Goal: Information Seeking & Learning: Find specific fact

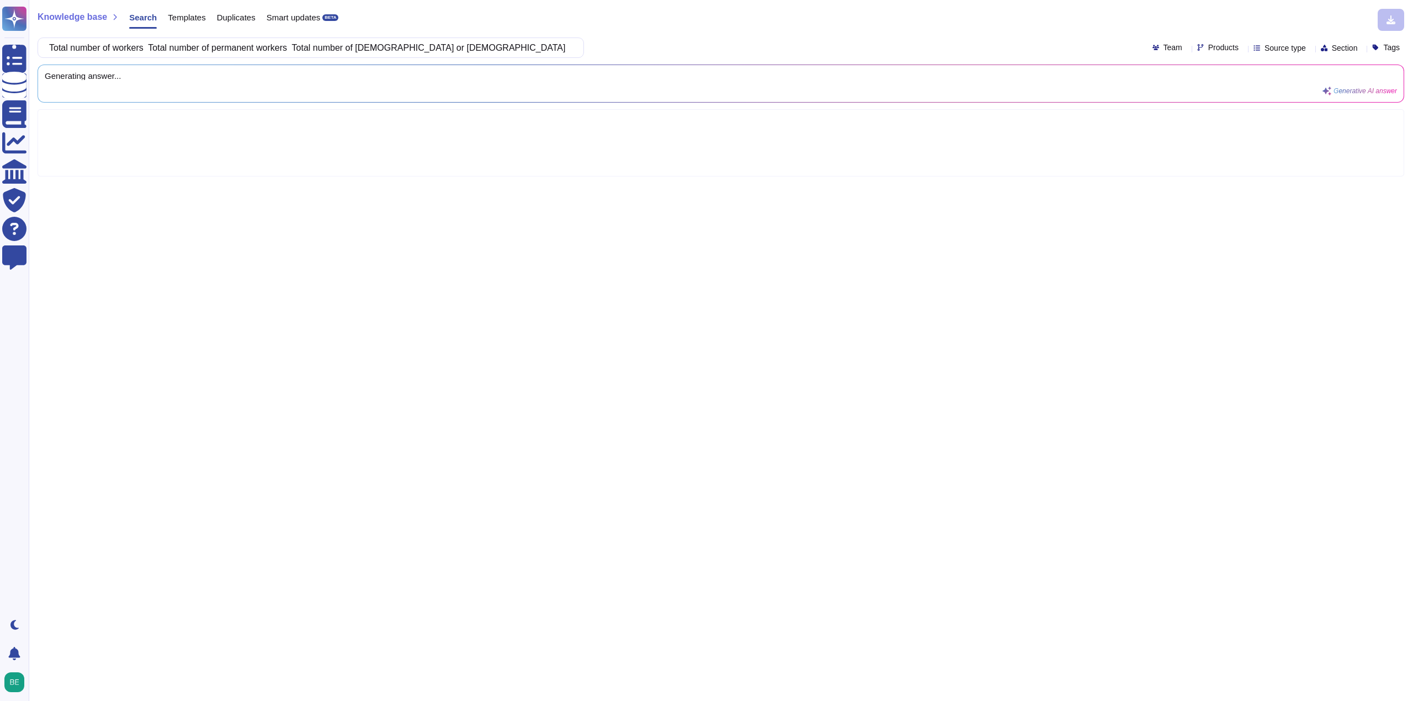
click at [322, 190] on div "Knowledge base Search Templates Duplicates Smart updates BETA Total number of w…" at bounding box center [721, 350] width 1384 height 701
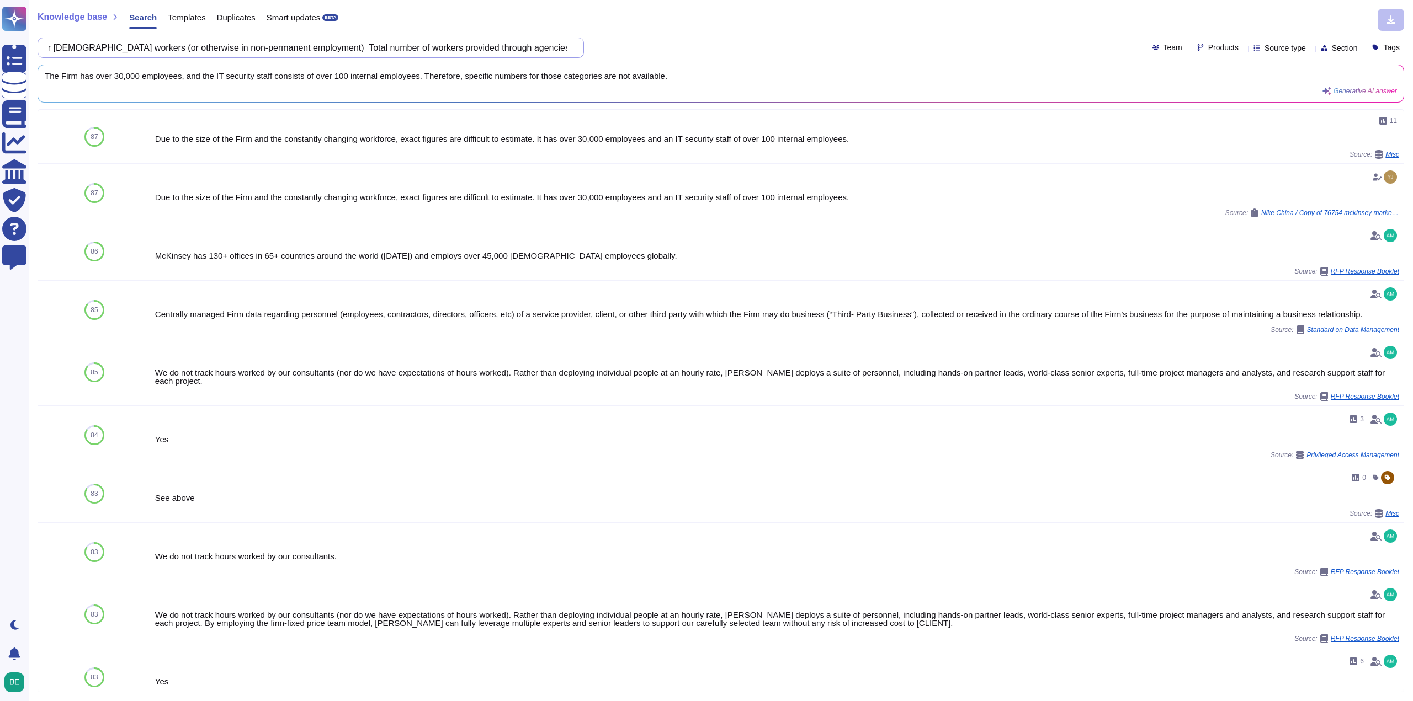
scroll to position [0, 508]
drag, startPoint x: 479, startPoint y: 51, endPoint x: 586, endPoint y: 47, distance: 106.6
click at [586, 47] on div "Total number of workers Total number of permanent workers Total number of seaso…" at bounding box center [721, 48] width 1366 height 20
click at [186, 91] on div "The Firm has over 30,000 employees, and the IT security staff consists of over …" at bounding box center [700, 84] width 1310 height 24
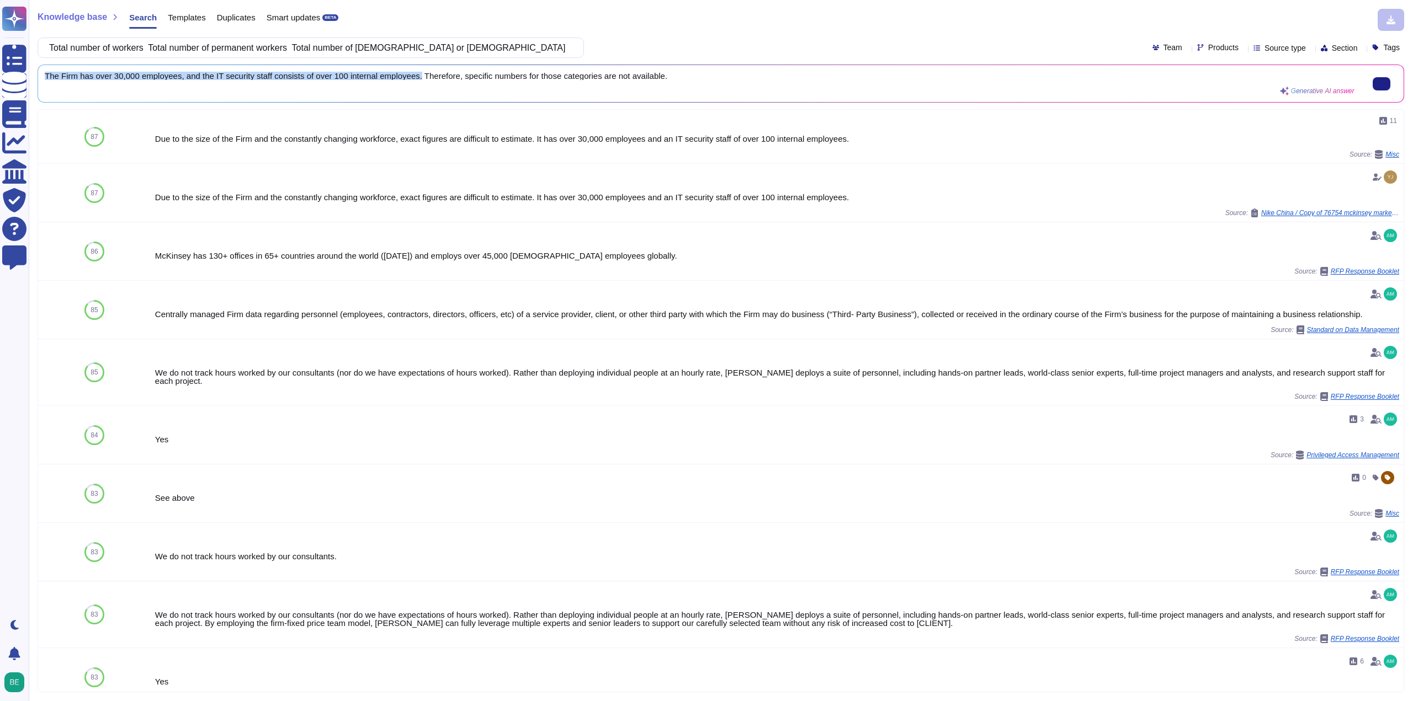
drag, startPoint x: 44, startPoint y: 76, endPoint x: 414, endPoint y: 77, distance: 370.3
click at [414, 77] on div "The Firm has over 30,000 employees, and the IT security staff consists of over …" at bounding box center [720, 83] width 1365 height 37
copy span "The Firm has over 30,000 employees, and the IT security staff consists of over …"
click at [185, 49] on input "Total number of workers Total number of permanent workers Total number of seaso…" at bounding box center [308, 47] width 529 height 19
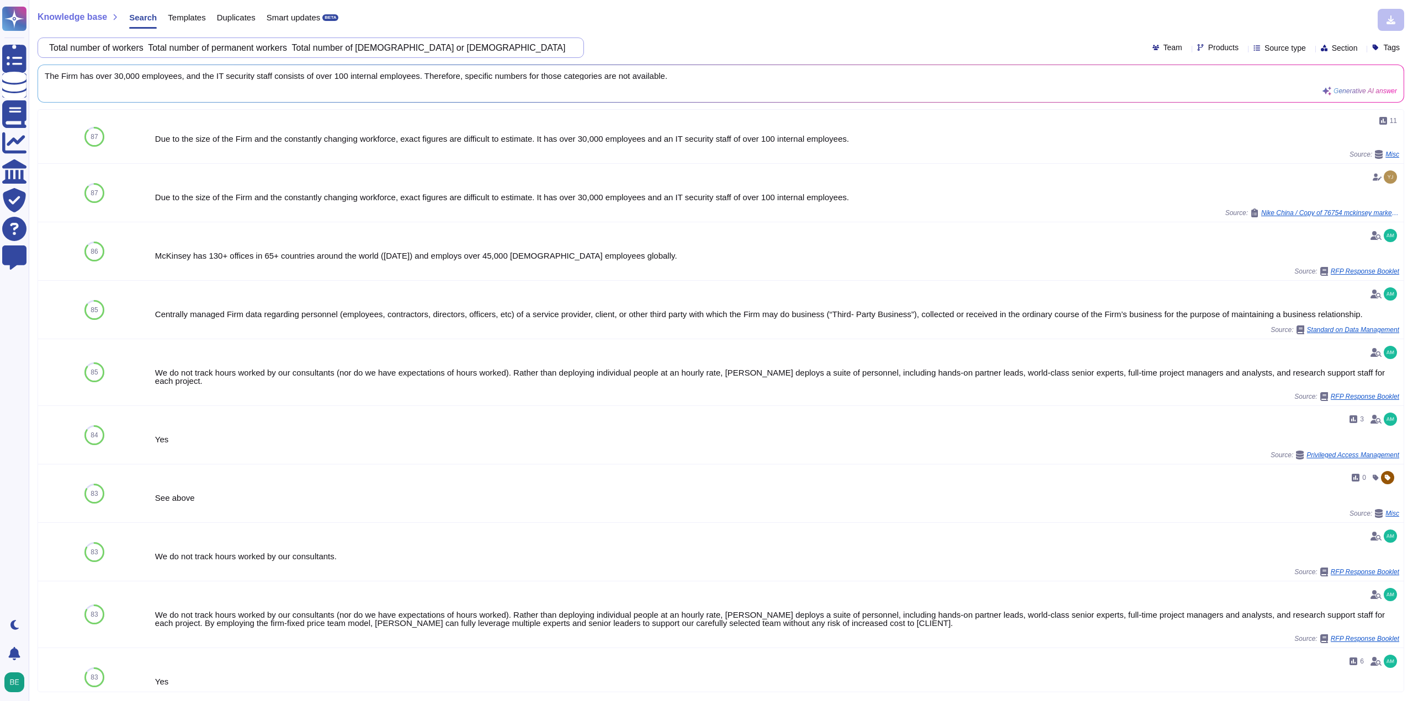
click at [185, 49] on input "Total number of workers Total number of permanent workers Total number of seaso…" at bounding box center [308, 47] width 529 height 19
paste input "Is your organisation required to comply with the Modern Slavery Act 2018 (Cth) …"
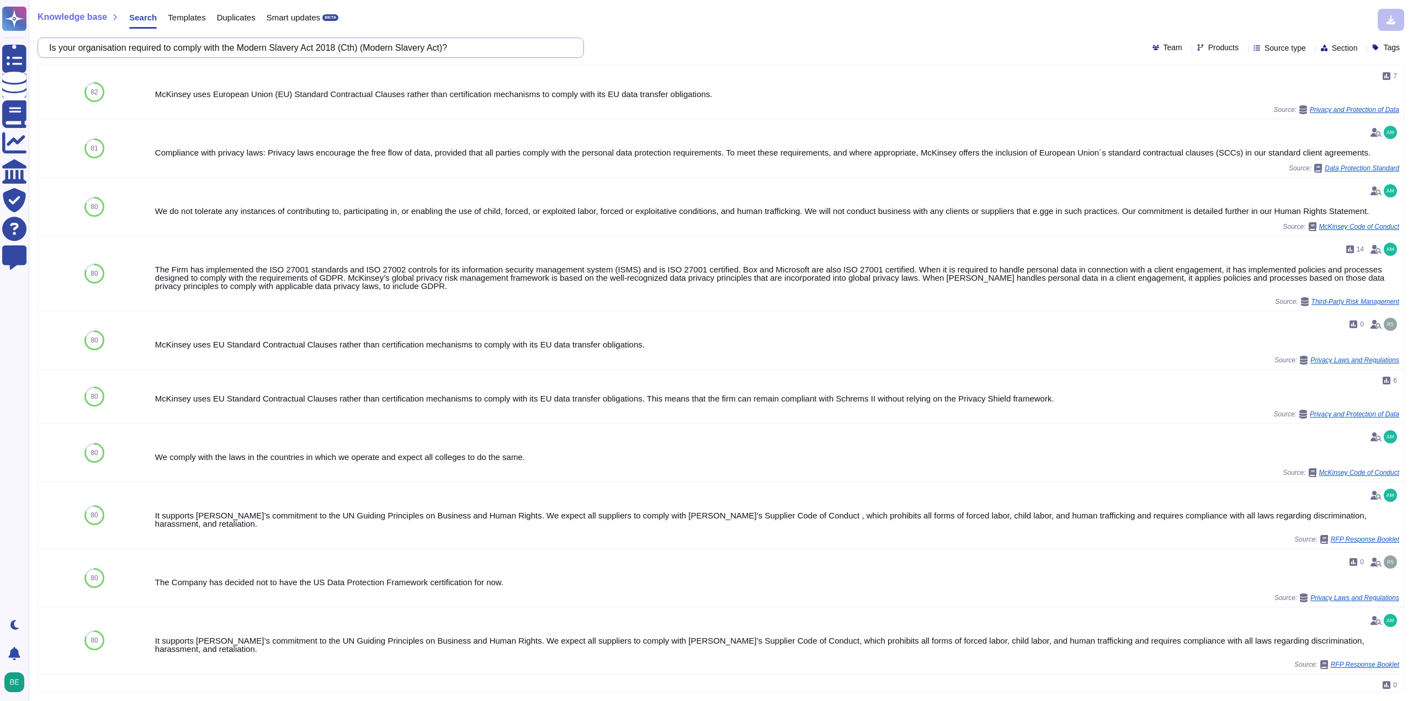
type input "Is your organisation required to comply with the Modern Slavery Act 2018 (Cth) …"
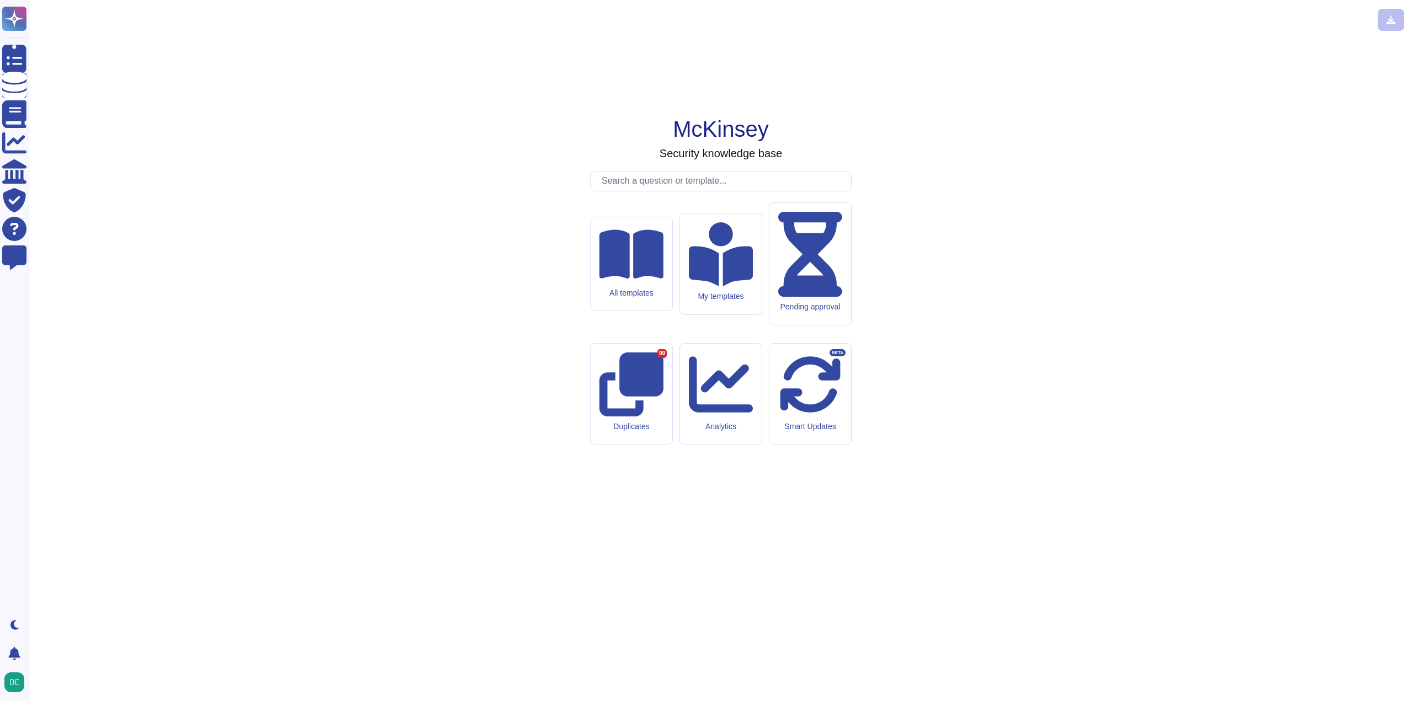
click at [639, 191] on input "text" at bounding box center [723, 181] width 255 height 19
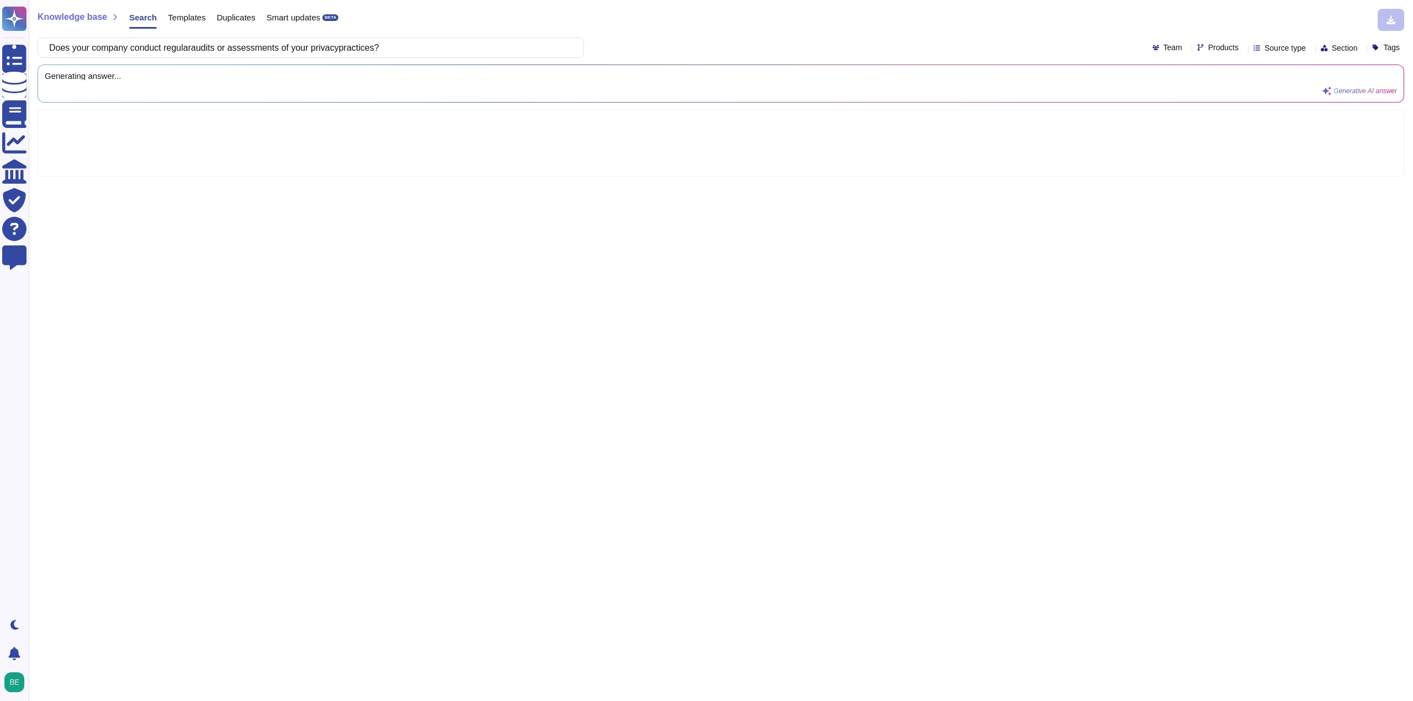
click at [345, 53] on input "Does your company conduct regularaudits or assessments of your privacypractices?" at bounding box center [308, 47] width 529 height 19
click at [198, 48] on input "Does your company conduct regularaudits or assessments of your privacy practice…" at bounding box center [308, 47] width 529 height 19
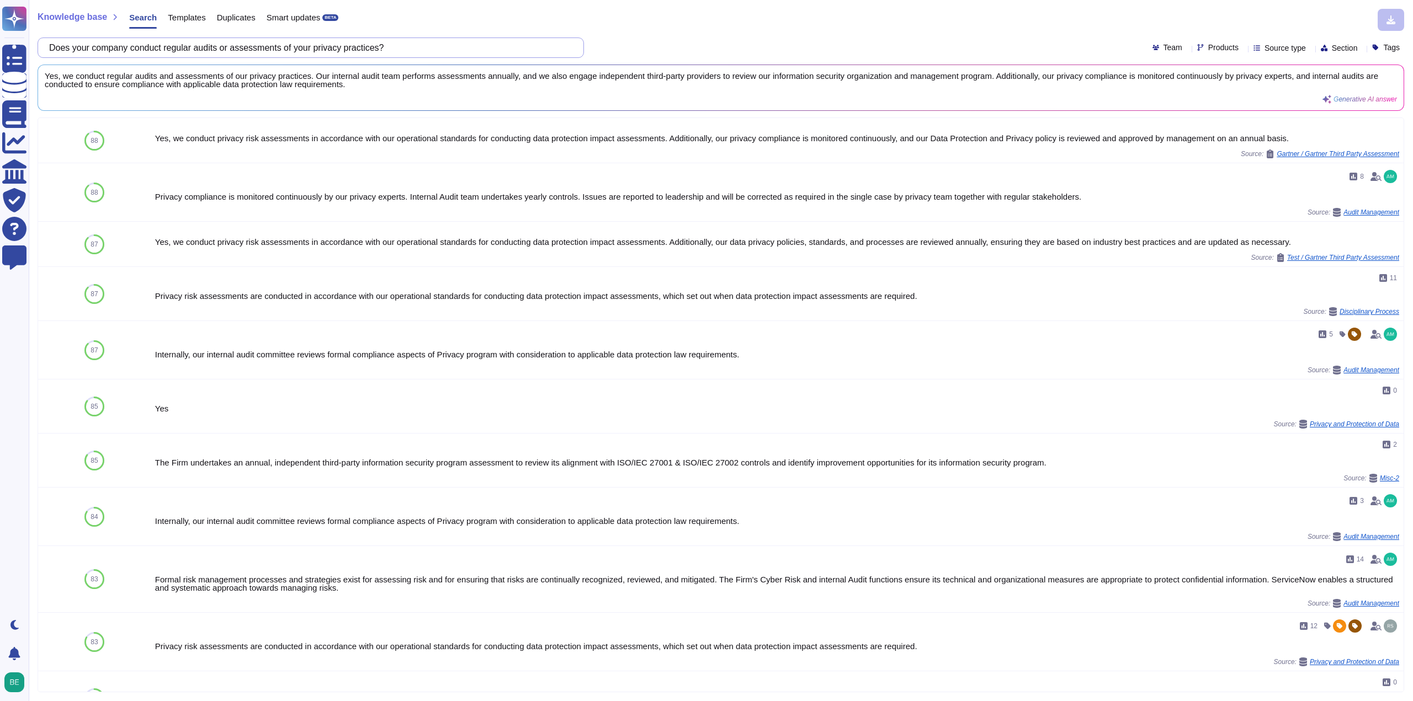
click at [405, 41] on input "Does your company conduct regular audits or assessments of your privacy practic…" at bounding box center [308, 47] width 529 height 19
paste input "obtain consent from individuals before collecting their personal information"
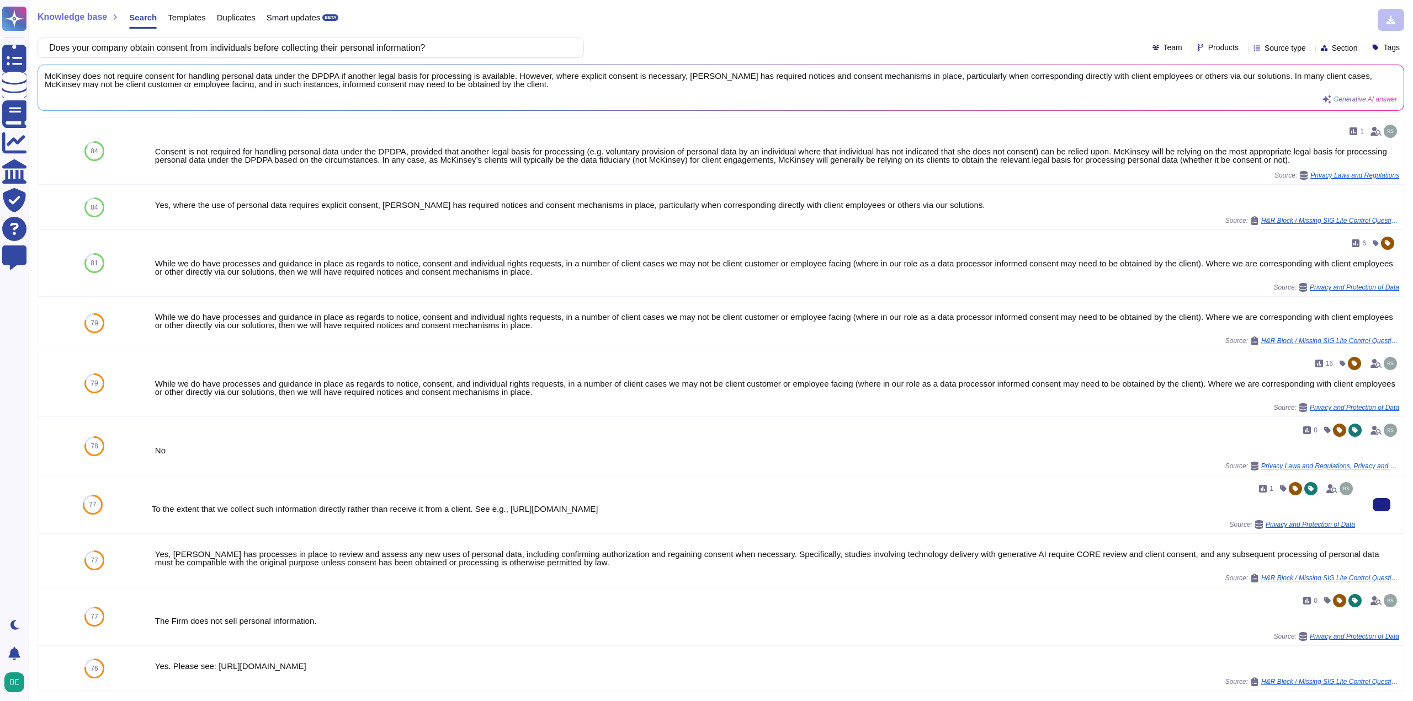
click at [607, 508] on div "To the extent that we collect such information directly rather than receive it …" at bounding box center [753, 509] width 1203 height 8
click at [482, 502] on div "1 To the extent that we collect such information directly rather than receive i…" at bounding box center [753, 504] width 1203 height 49
drag, startPoint x: 509, startPoint y: 509, endPoint x: 704, endPoint y: 508, distance: 194.3
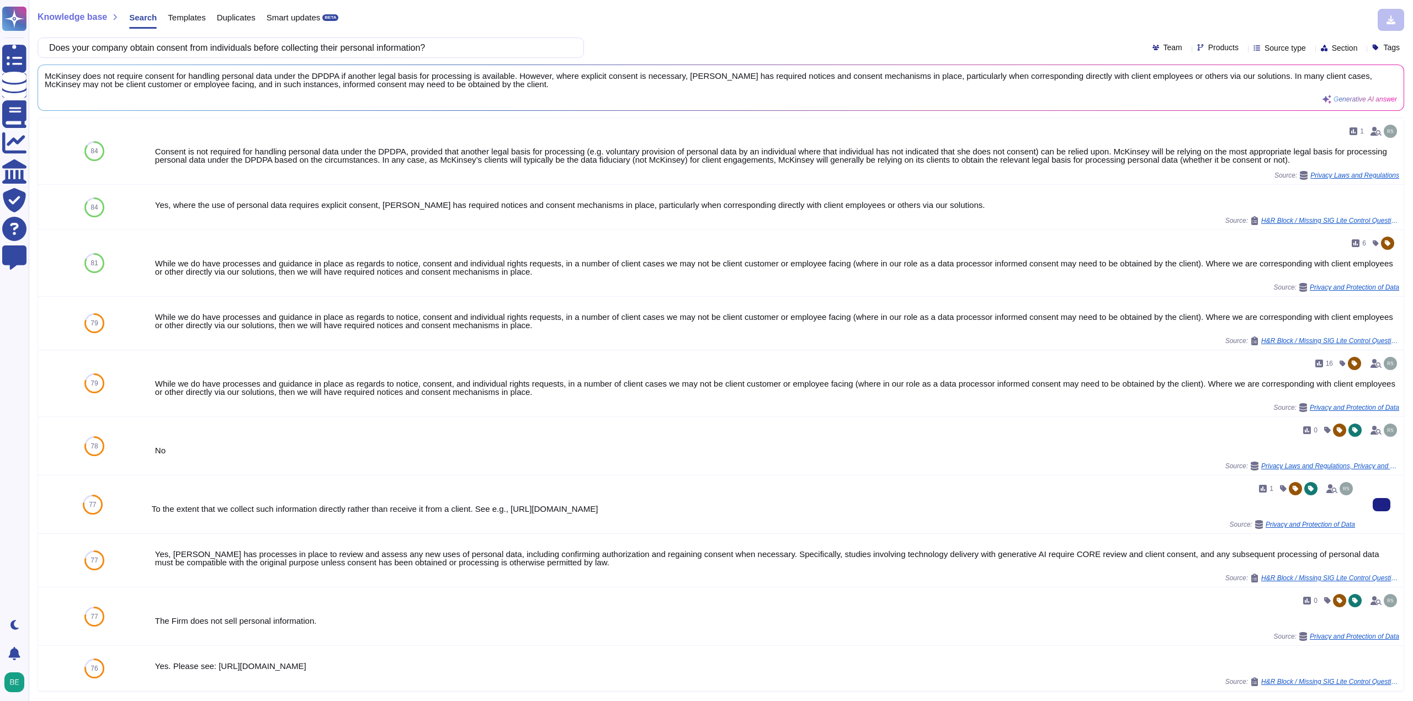
click at [704, 508] on div "To the extent that we collect such information directly rather than receive it …" at bounding box center [753, 509] width 1203 height 8
copy div "[URL][DOMAIN_NAME]"
click at [396, 41] on input "Does your company obtain consent from individuals before collecting their perso…" at bounding box center [308, 47] width 529 height 19
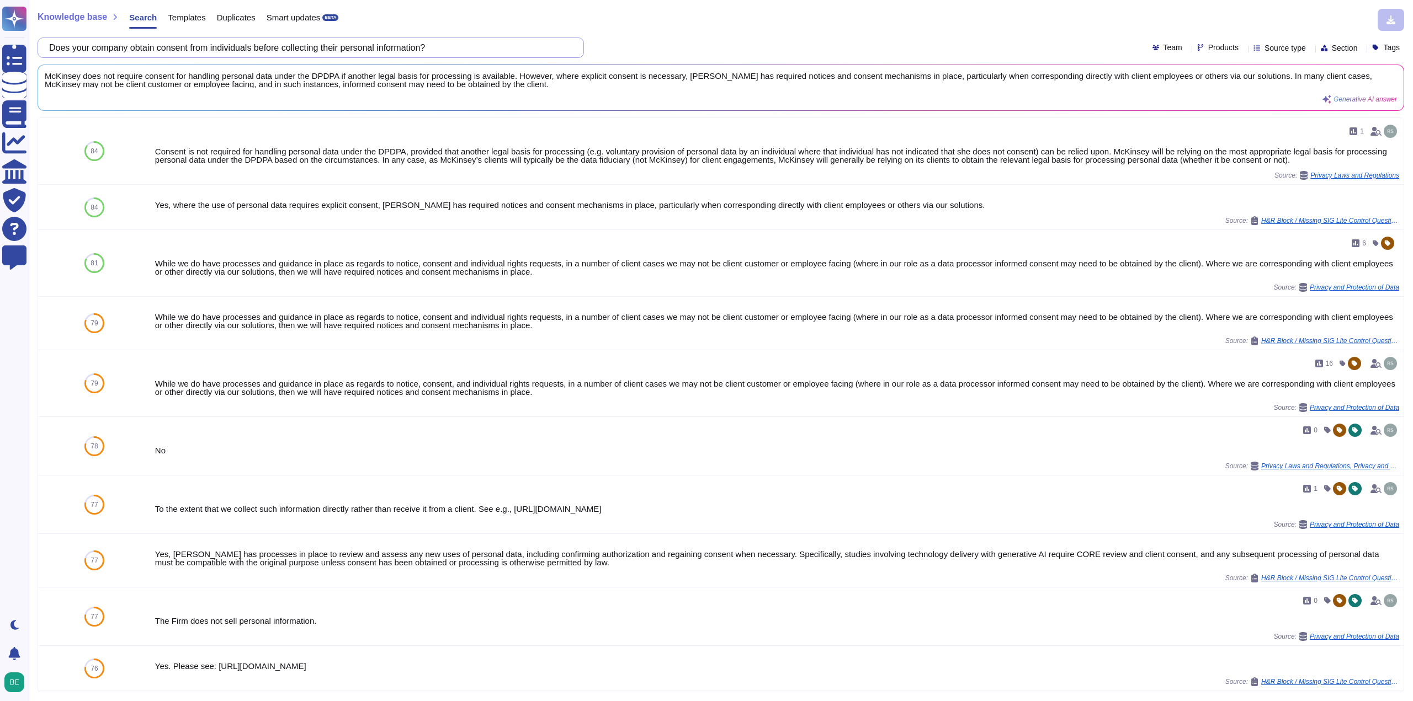
paste input "Has your organization experienced a privacy lawsuit or investigation in the pas…"
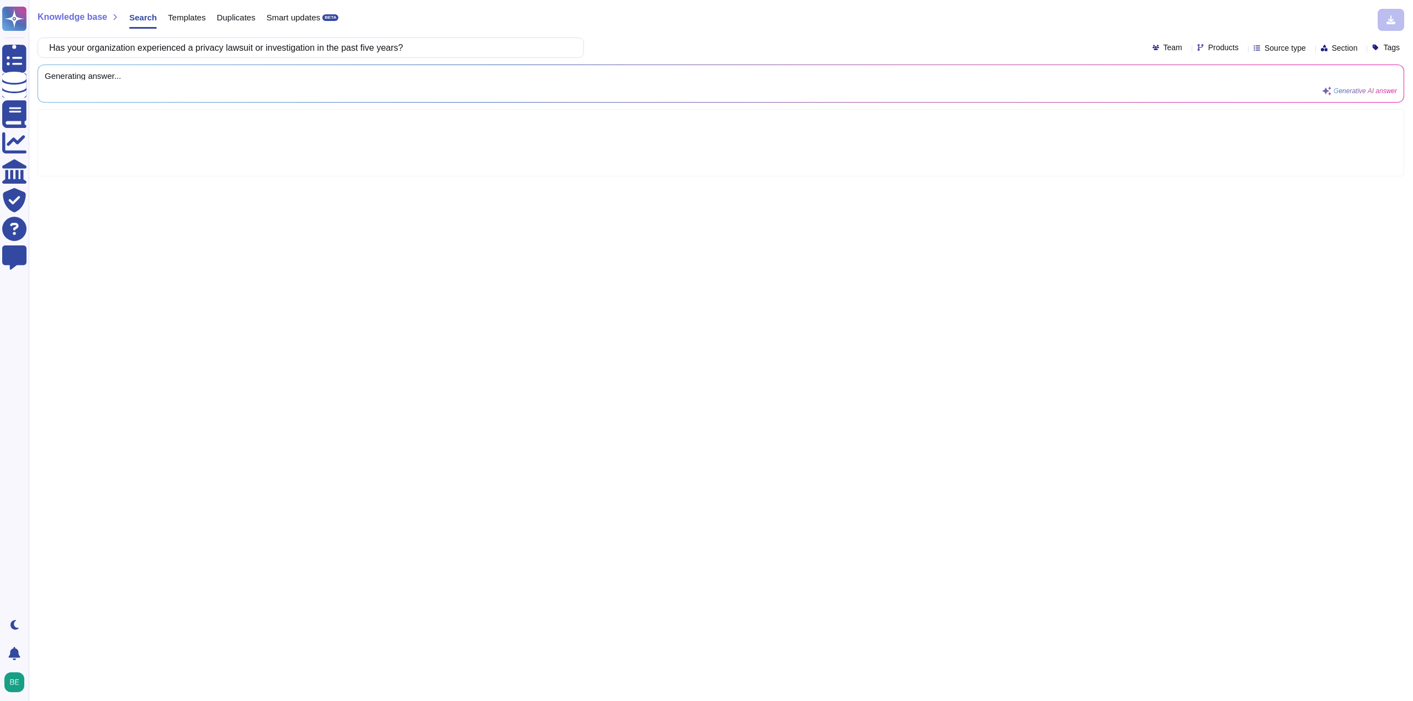
type input "Has your organization experienced a privacy lawsuit or investigation in the pas…"
